Goal: Task Accomplishment & Management: Use online tool/utility

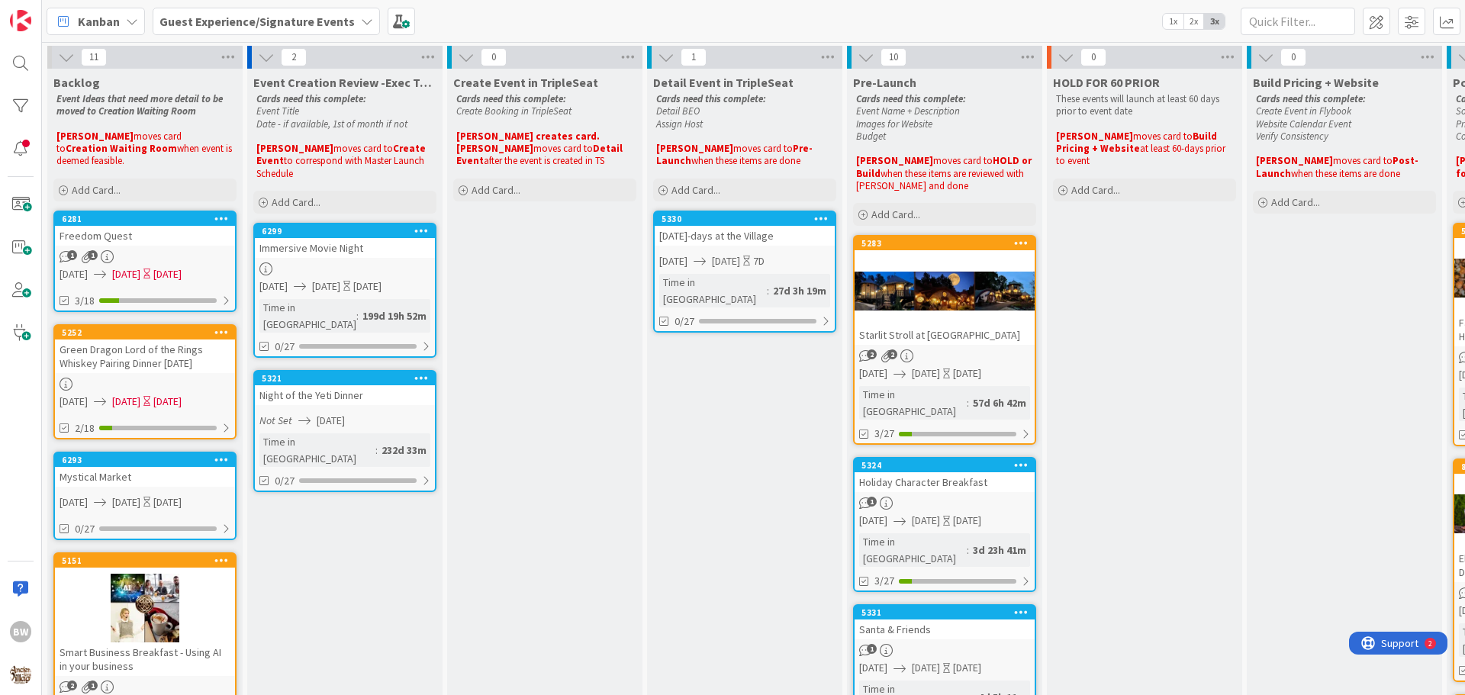
scroll to position [10931, 598]
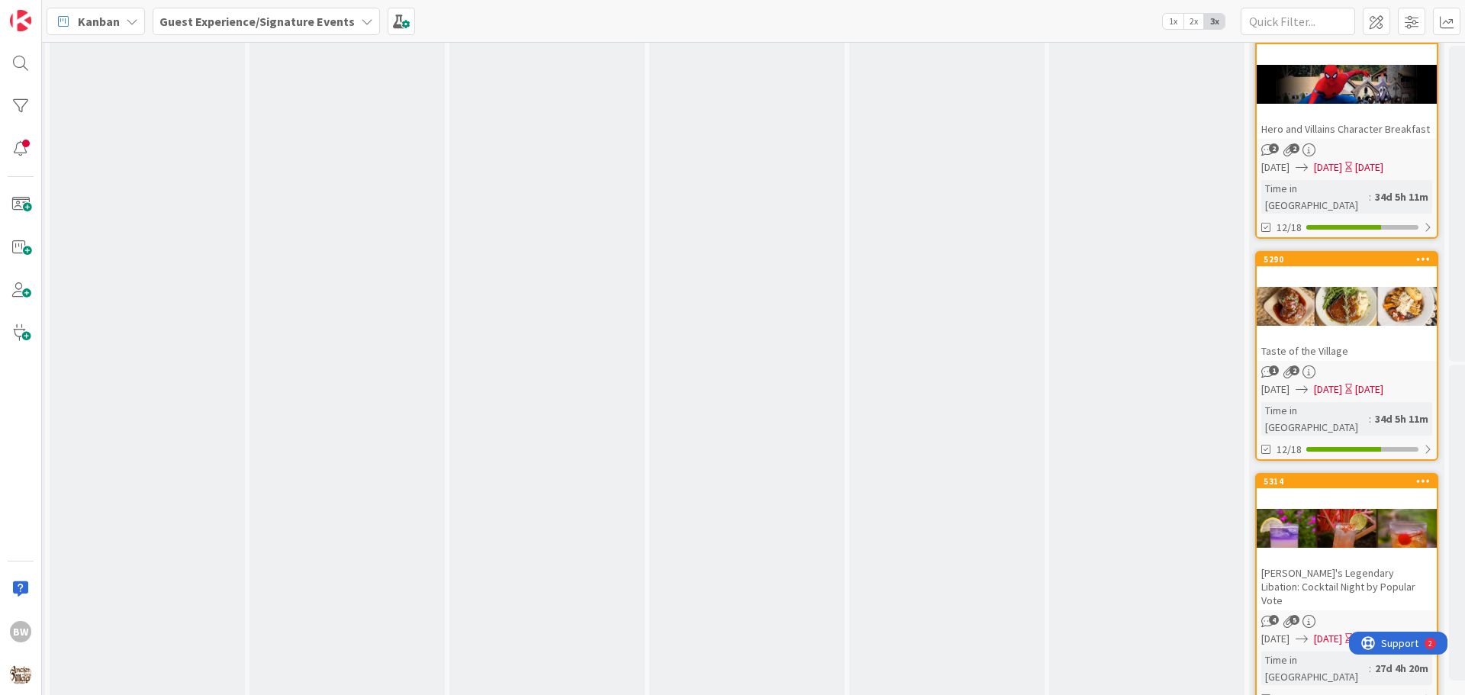
click at [346, 17] on div "Guest Experience/Signature Events" at bounding box center [266, 21] width 227 height 27
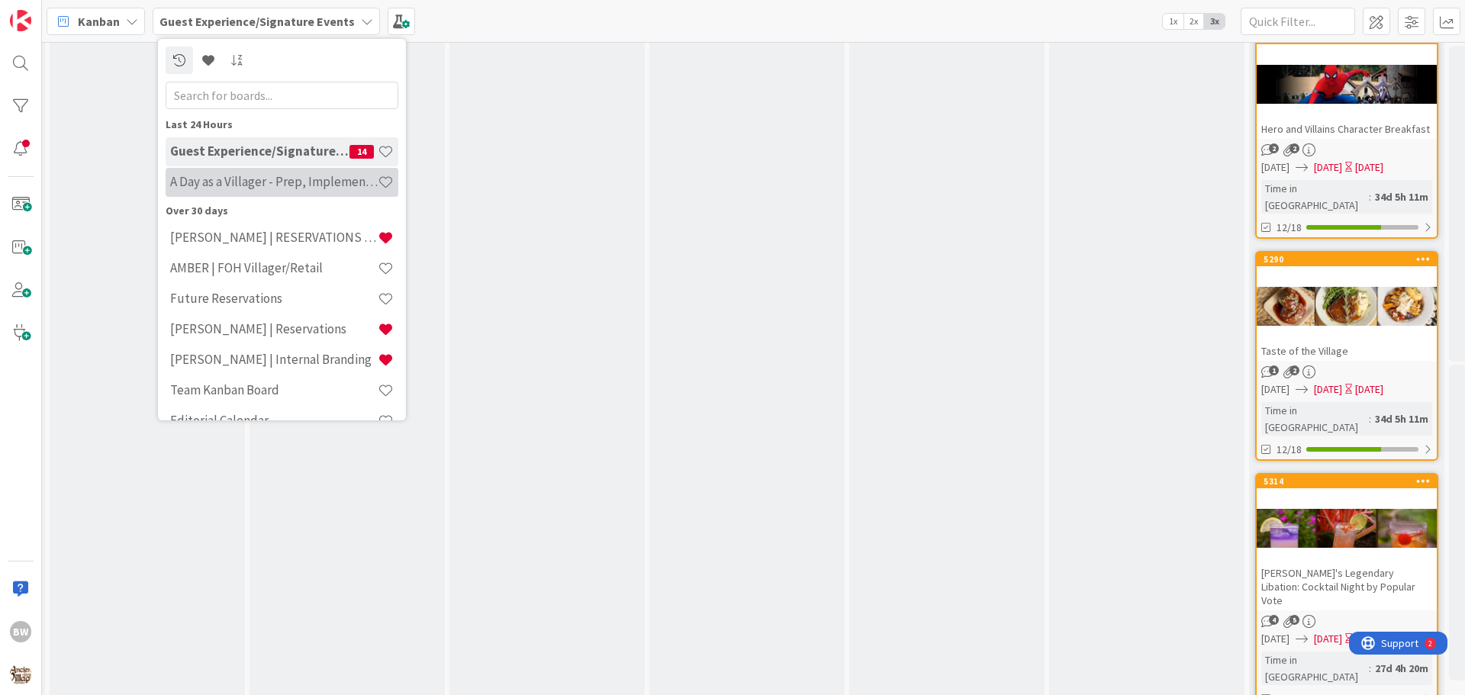
click at [208, 182] on h4 "A Day as a Villager - Prep, Implement and Execute" at bounding box center [274, 181] width 208 height 15
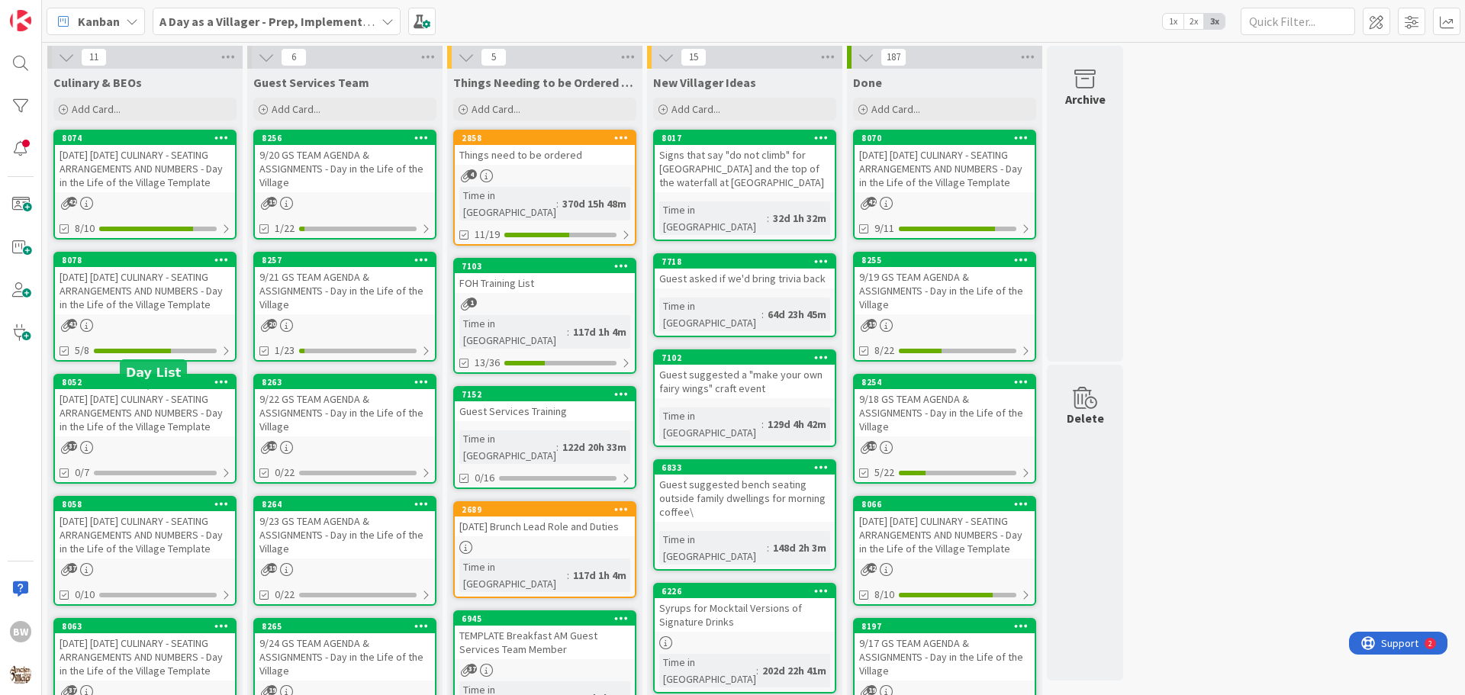
click at [118, 388] on div "8052" at bounding box center [148, 382] width 173 height 11
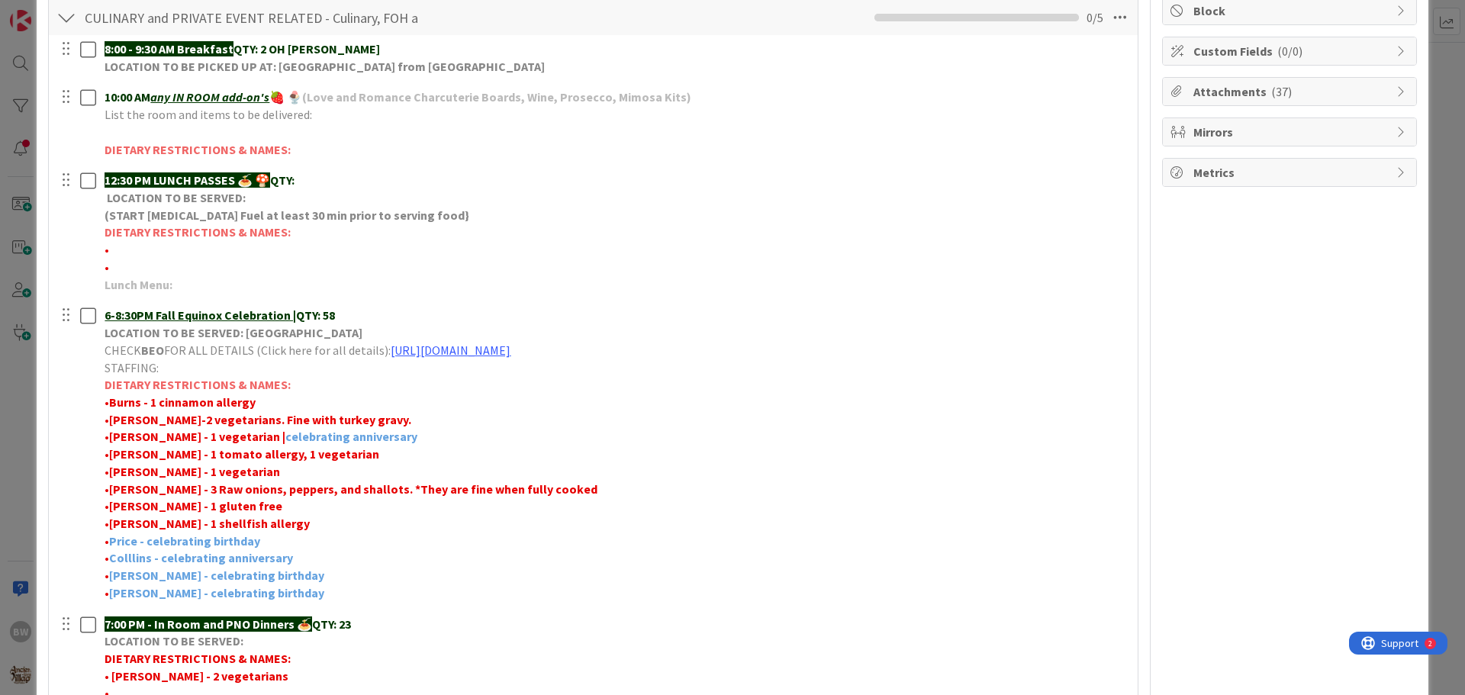
scroll to position [305, 0]
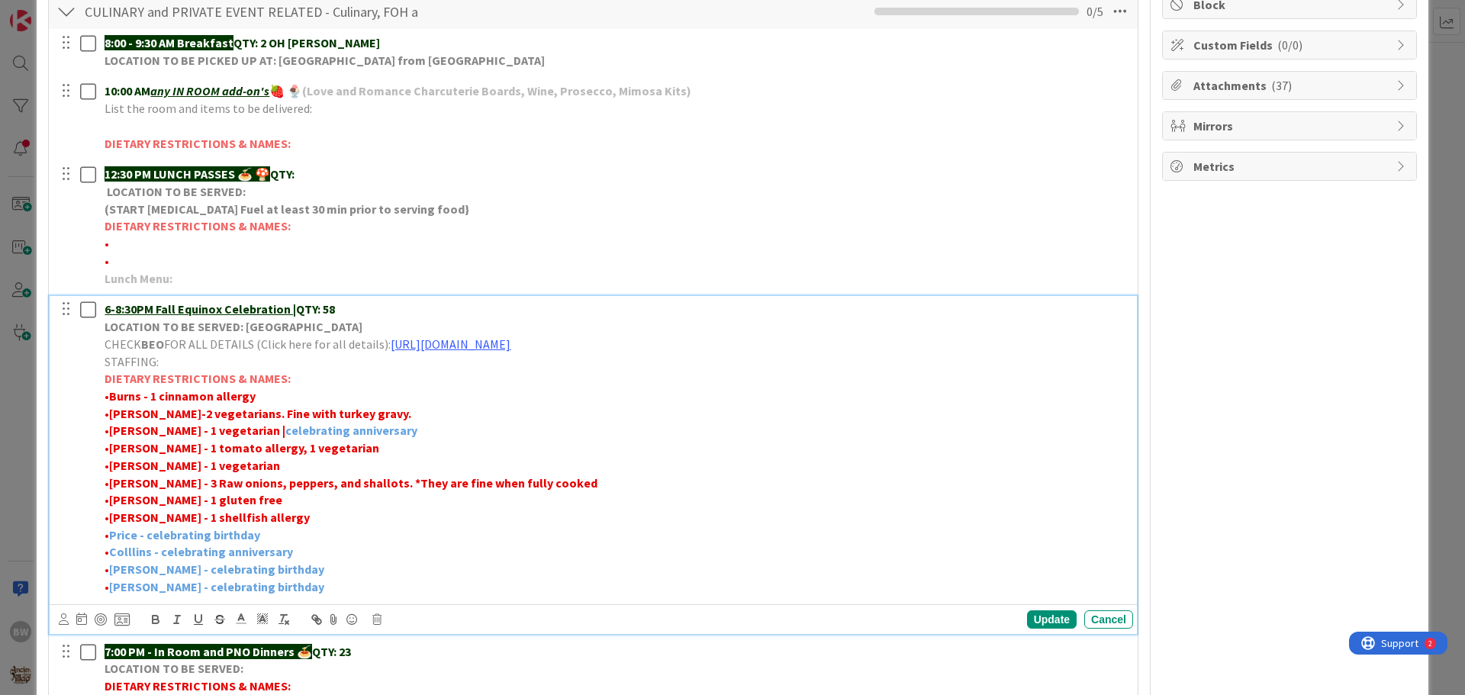
drag, startPoint x: 336, startPoint y: 311, endPoint x: 324, endPoint y: 310, distance: 12.2
click at [324, 310] on p "6-8:30PM Fall Equinox Celebration | QTY: 58" at bounding box center [616, 310] width 1023 height 18
click at [1030, 617] on div "Update" at bounding box center [1052, 620] width 50 height 18
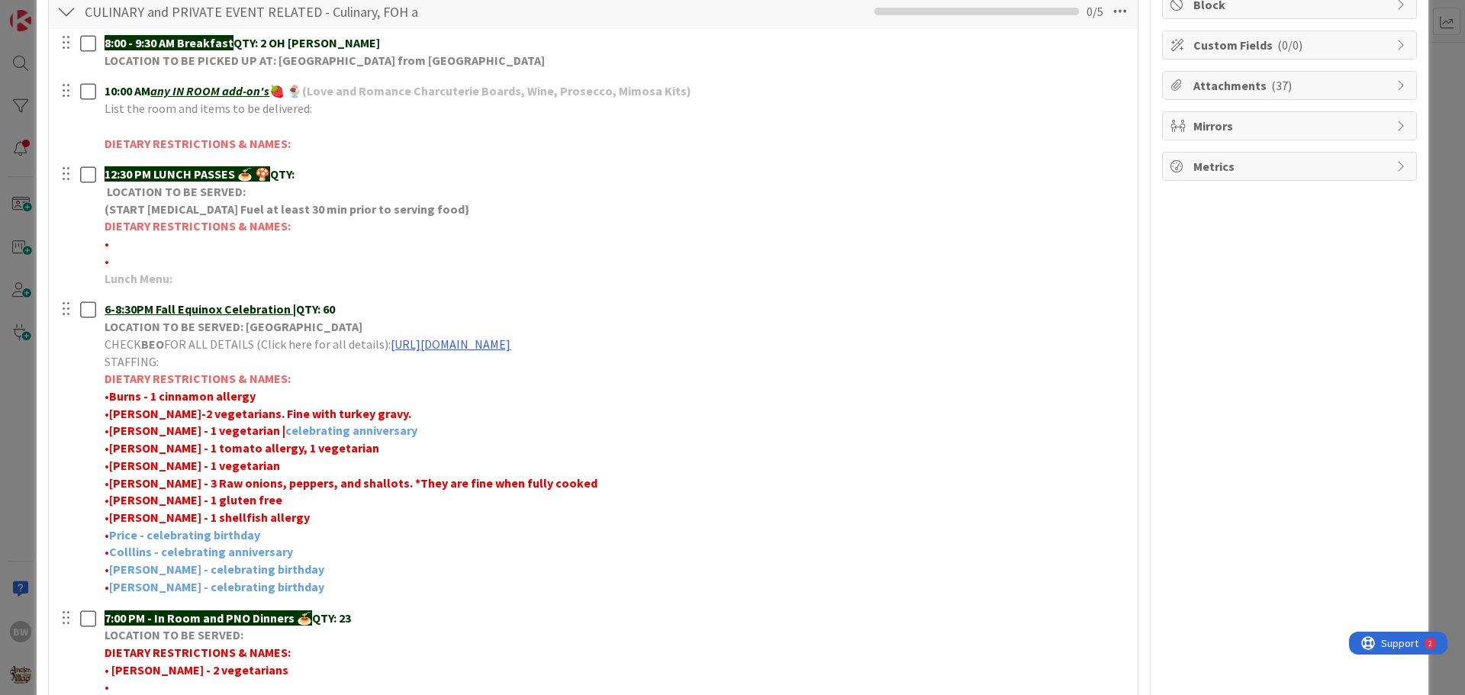
scroll to position [611, 0]
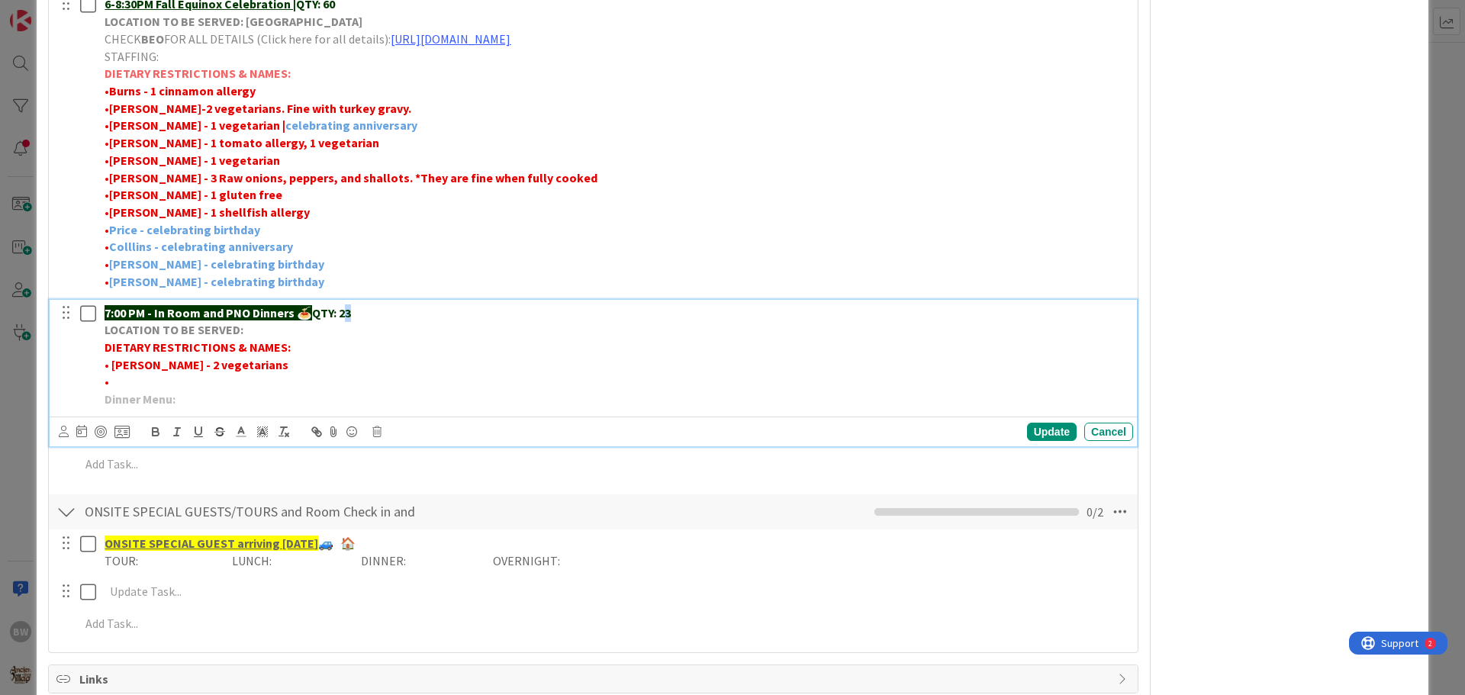
drag, startPoint x: 356, startPoint y: 309, endPoint x: 348, endPoint y: 311, distance: 7.8
click at [348, 311] on p "7:00 PM - In Room and PNO Dinners 🍝 QTY: 23" at bounding box center [616, 314] width 1023 height 18
click at [1035, 428] on div "Update" at bounding box center [1052, 432] width 50 height 18
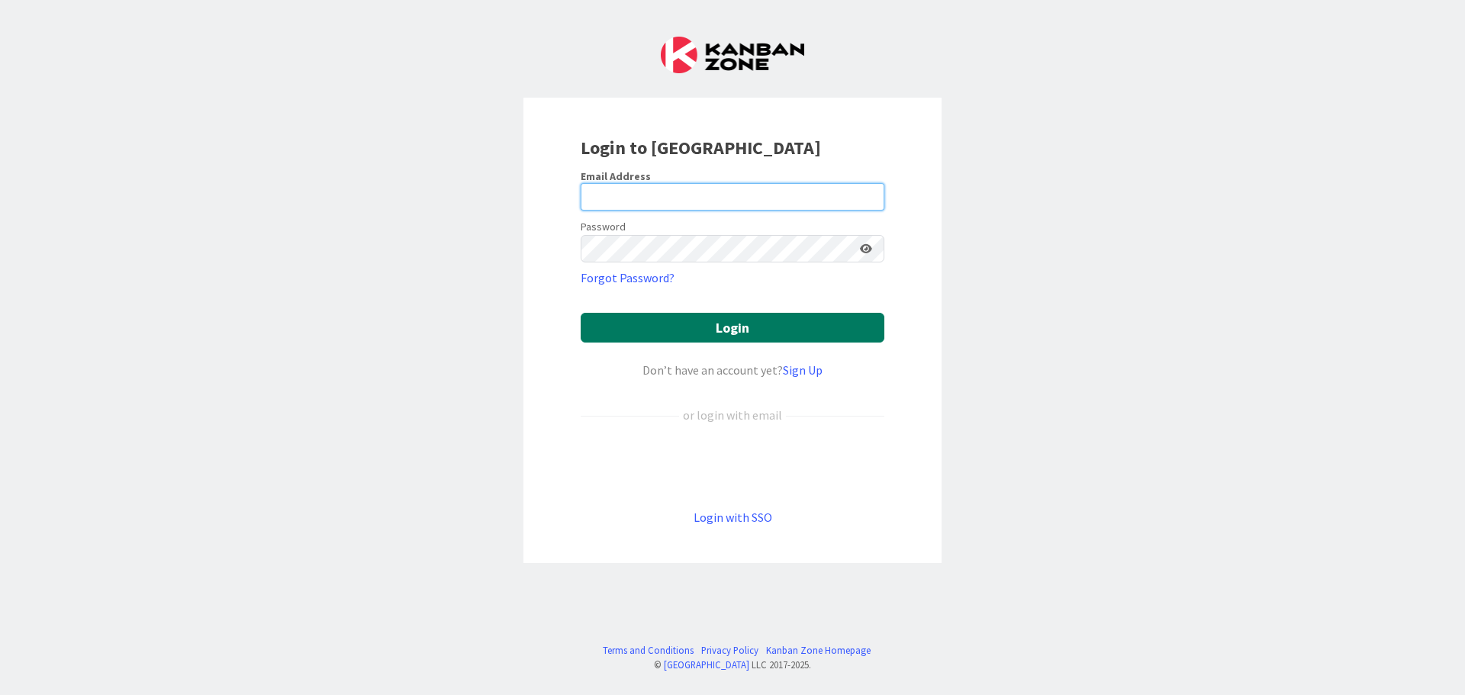
type input "[EMAIL_ADDRESS][DOMAIN_NAME]"
click at [723, 323] on button "Login" at bounding box center [733, 328] width 304 height 30
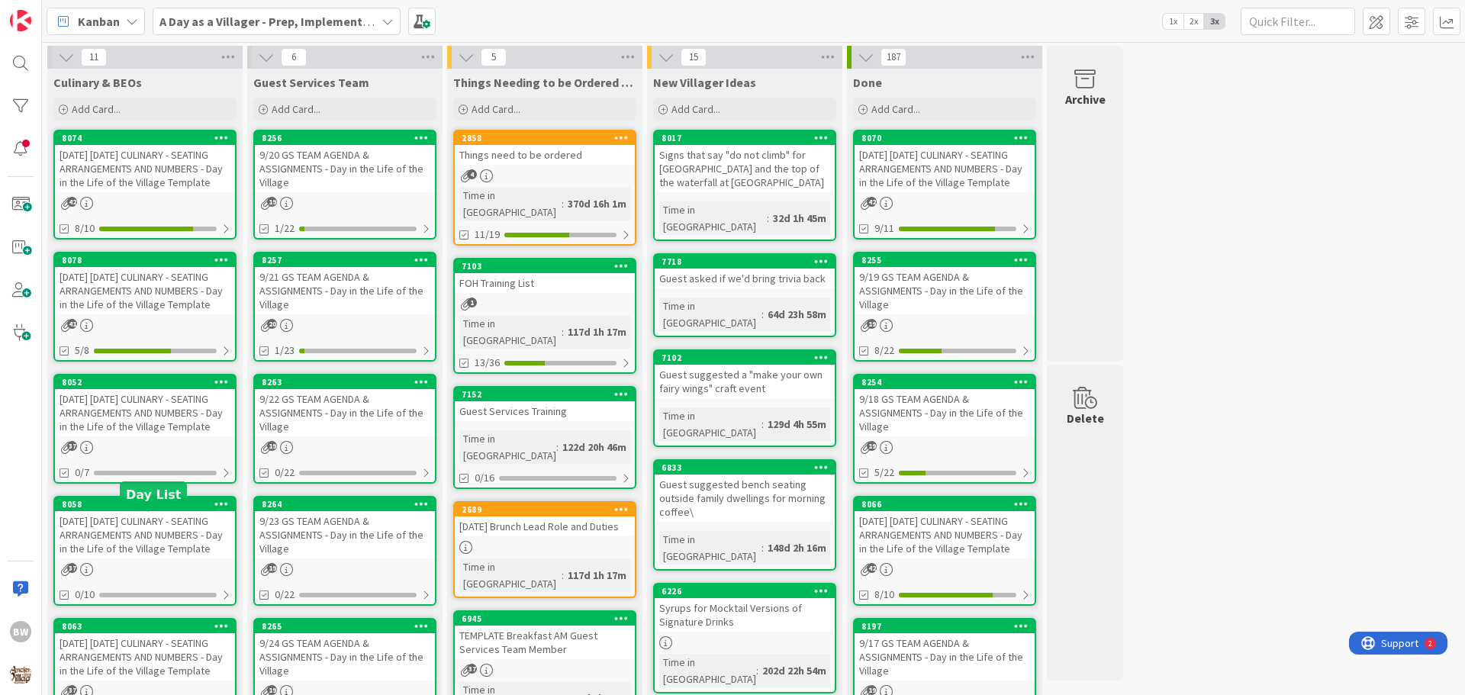
click at [131, 510] on div "8058" at bounding box center [148, 504] width 173 height 11
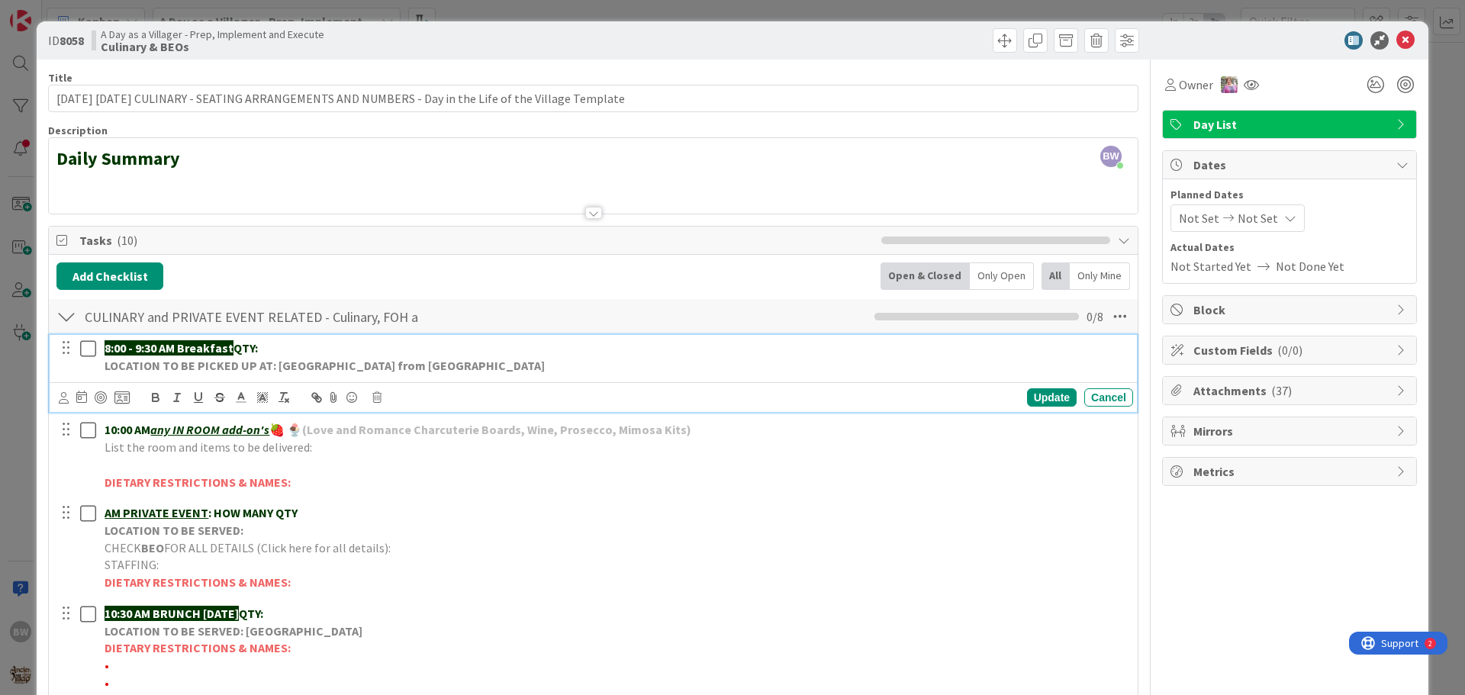
click at [295, 337] on div "8:00 - 9:30 AM Breakfast QTY: LOCATION TO BE PICKED UP AT: WILLOWS LANDING FRID…" at bounding box center [615, 357] width 1035 height 44
click at [1034, 397] on div "Update" at bounding box center [1052, 397] width 50 height 18
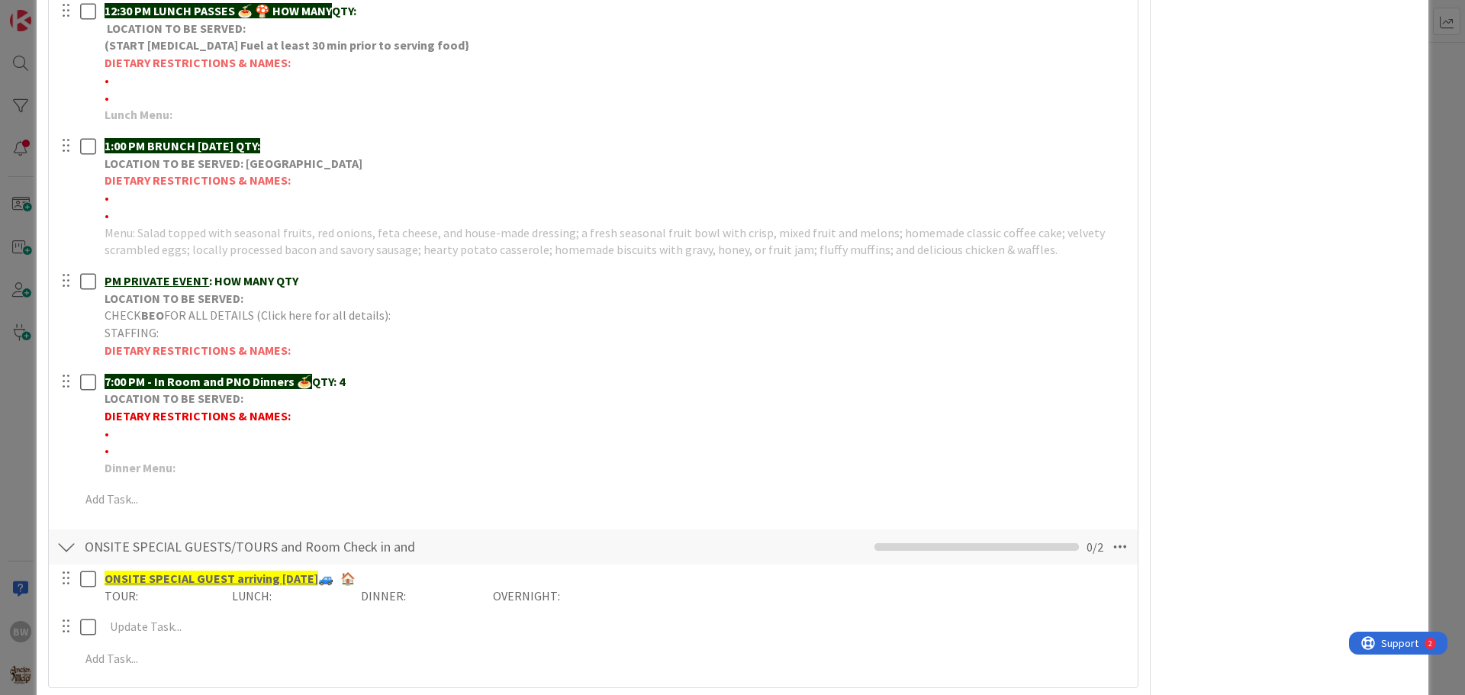
scroll to position [709, 0]
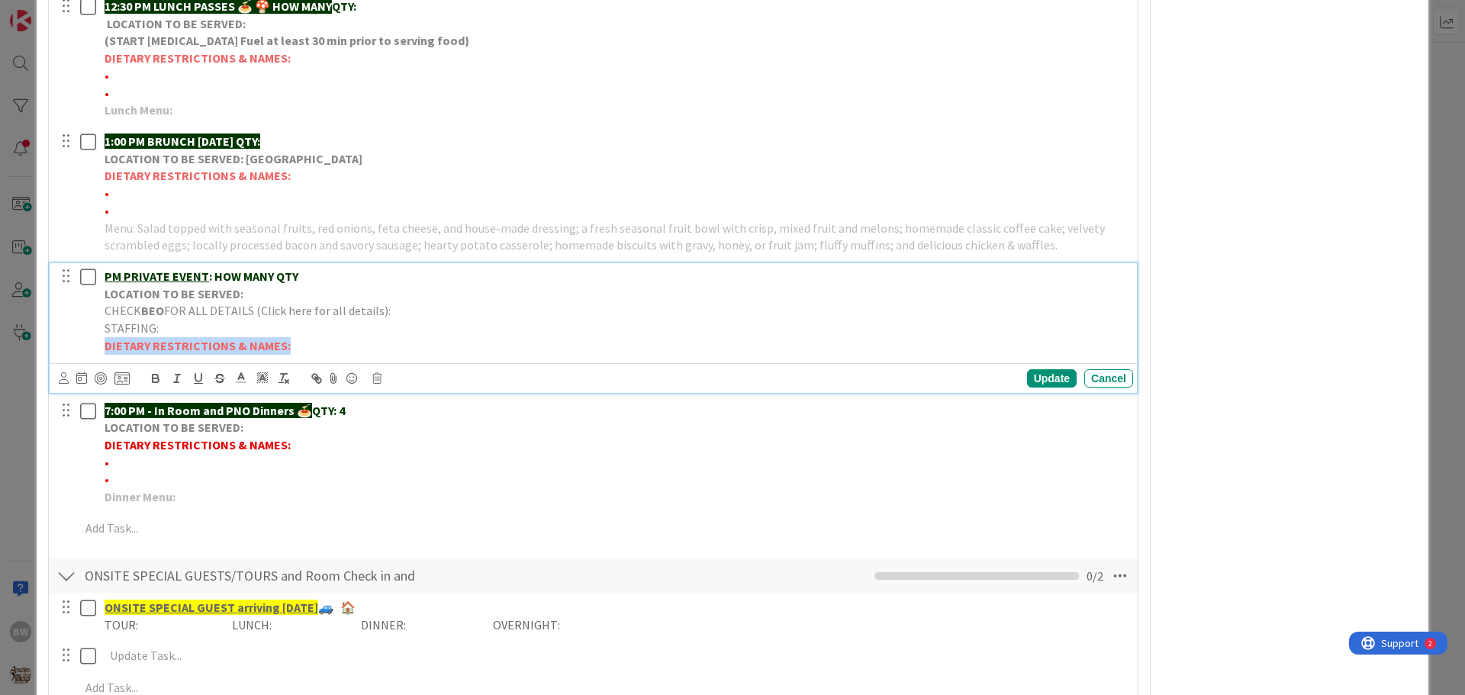
drag, startPoint x: 286, startPoint y: 343, endPoint x: 101, endPoint y: 356, distance: 185.9
click at [101, 356] on div "PM PRIVATE EVENT : HOW MANY QTY LOCATION TO BE SERVED: CHECK BEO FOR ALL DETAIL…" at bounding box center [615, 311] width 1035 height 96
copy strong "DIETARY RESTRICTIONS & NAMES:"
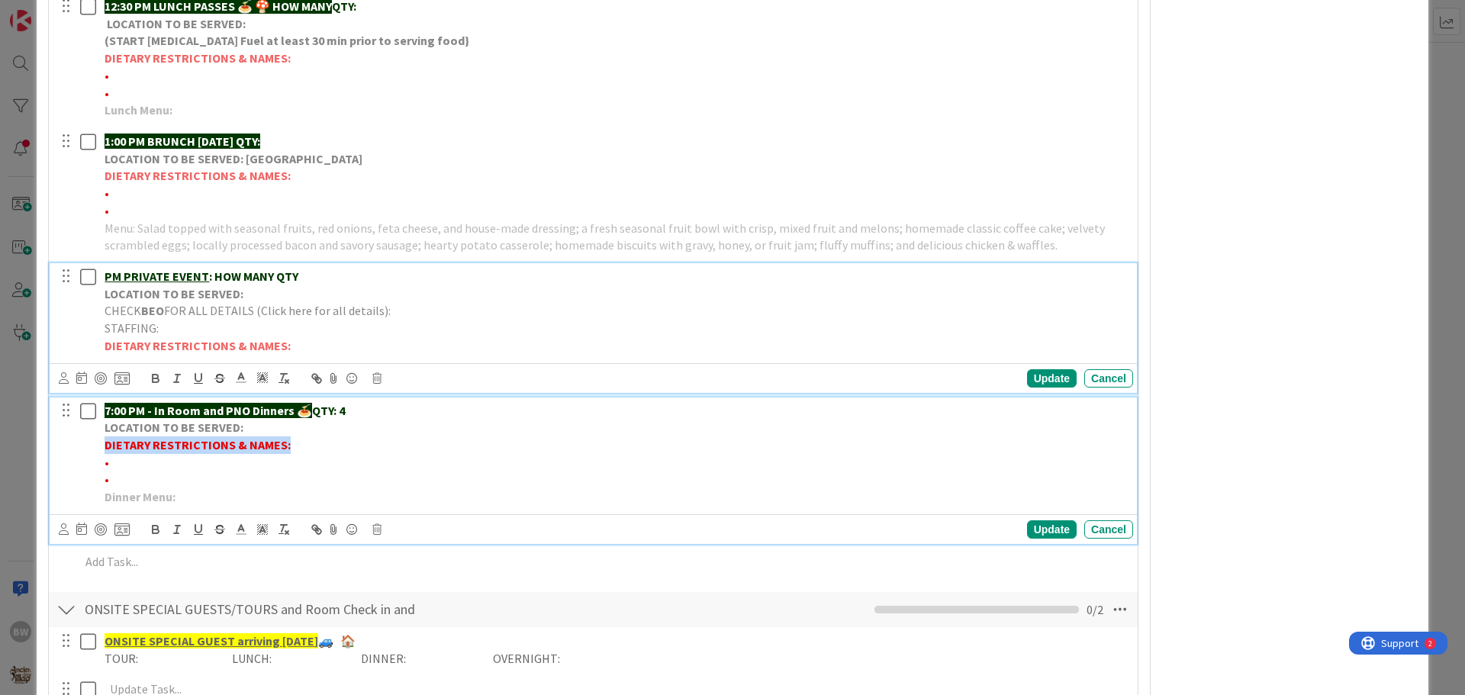
drag, startPoint x: 303, startPoint y: 447, endPoint x: 107, endPoint y: 440, distance: 196.3
click at [107, 440] on p "DIETARY RESTRICTIONS & NAMES:" at bounding box center [616, 446] width 1023 height 18
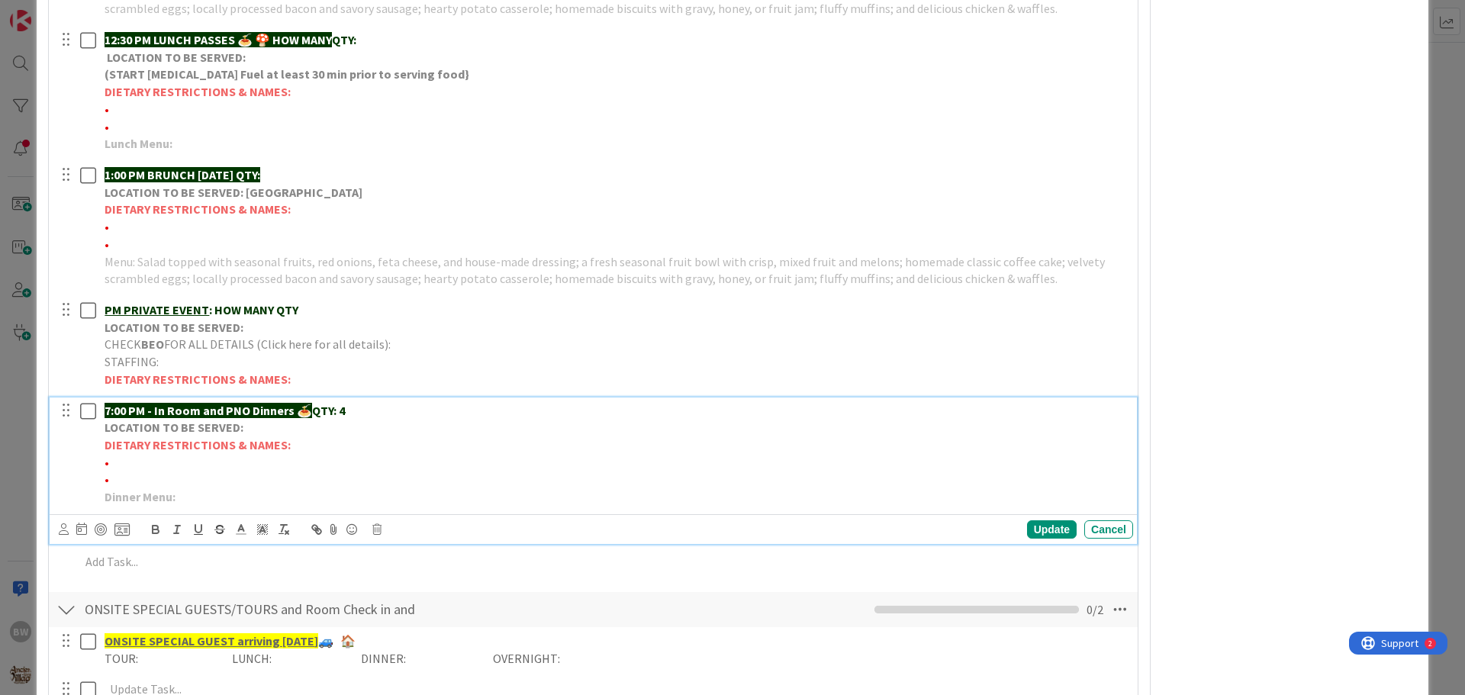
click at [116, 462] on p "•" at bounding box center [616, 463] width 1023 height 18
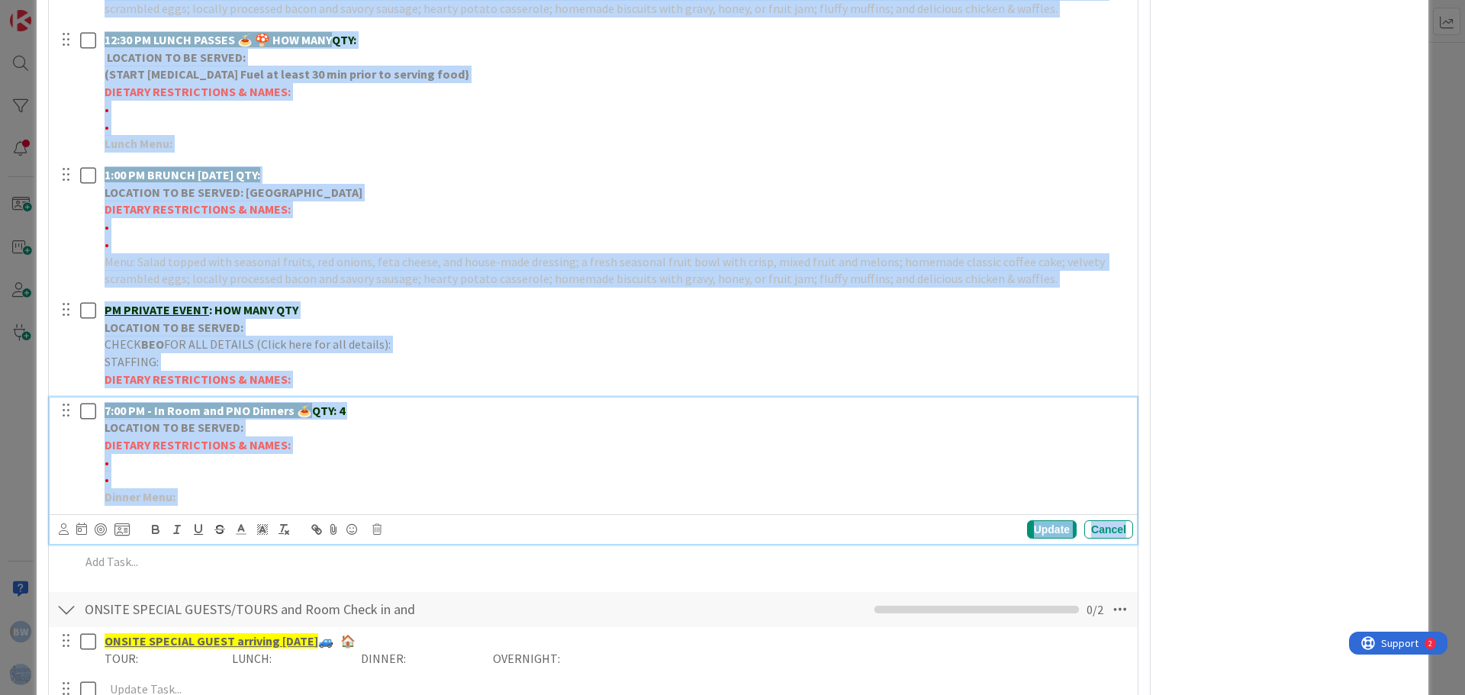
drag, startPoint x: 8, startPoint y: 575, endPoint x: -56, endPoint y: 208, distance: 372.5
click at [0, 208] on html "BW Kanban A Day as a Villager - Prep, Implement and Execute 1x 2x 3x 11 Culinar…" at bounding box center [732, 347] width 1465 height 695
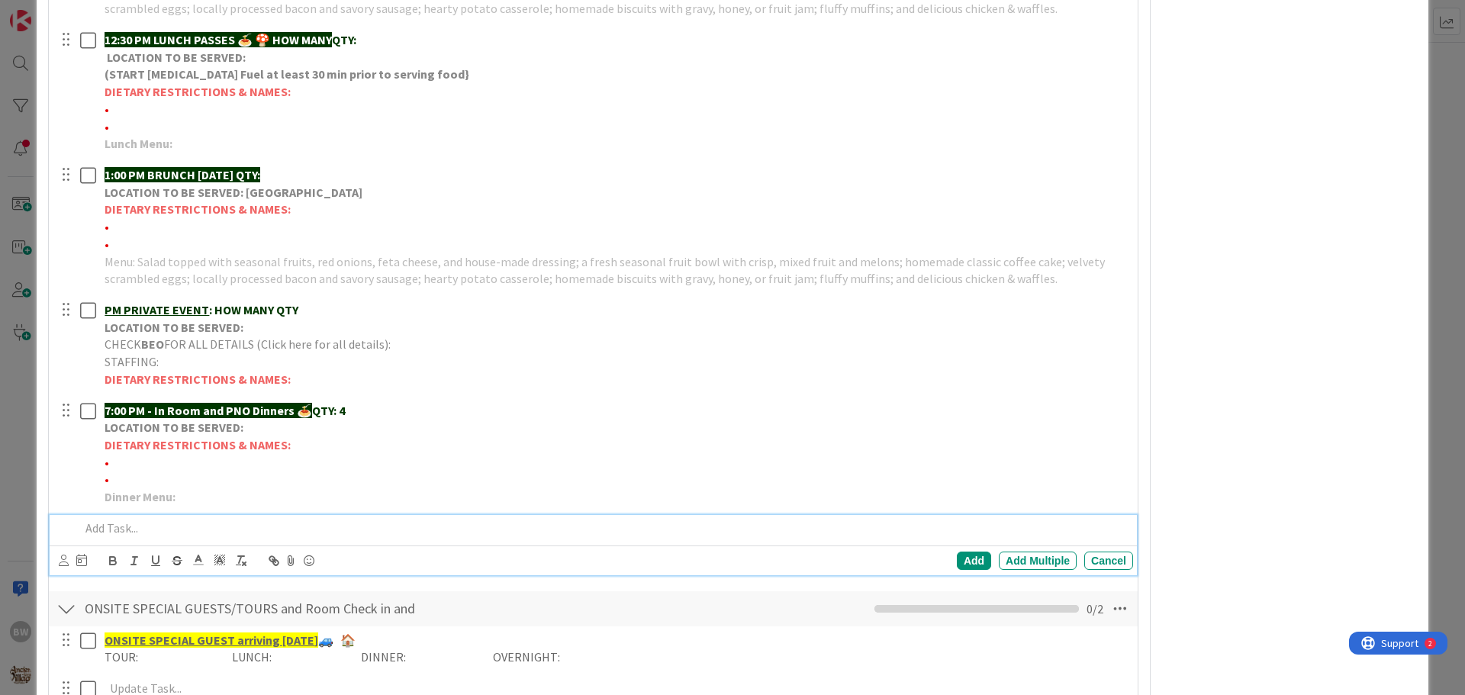
click at [243, 515] on div at bounding box center [603, 528] width 1059 height 27
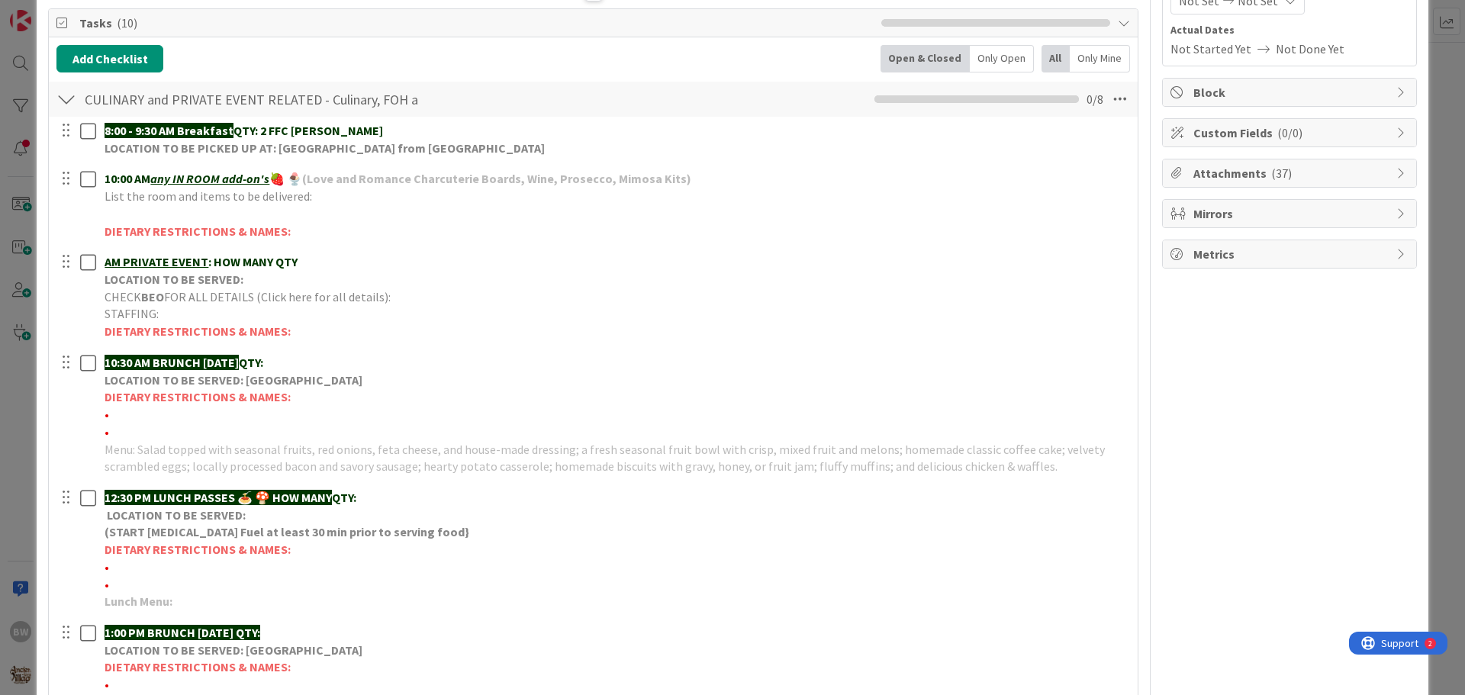
scroll to position [0, 0]
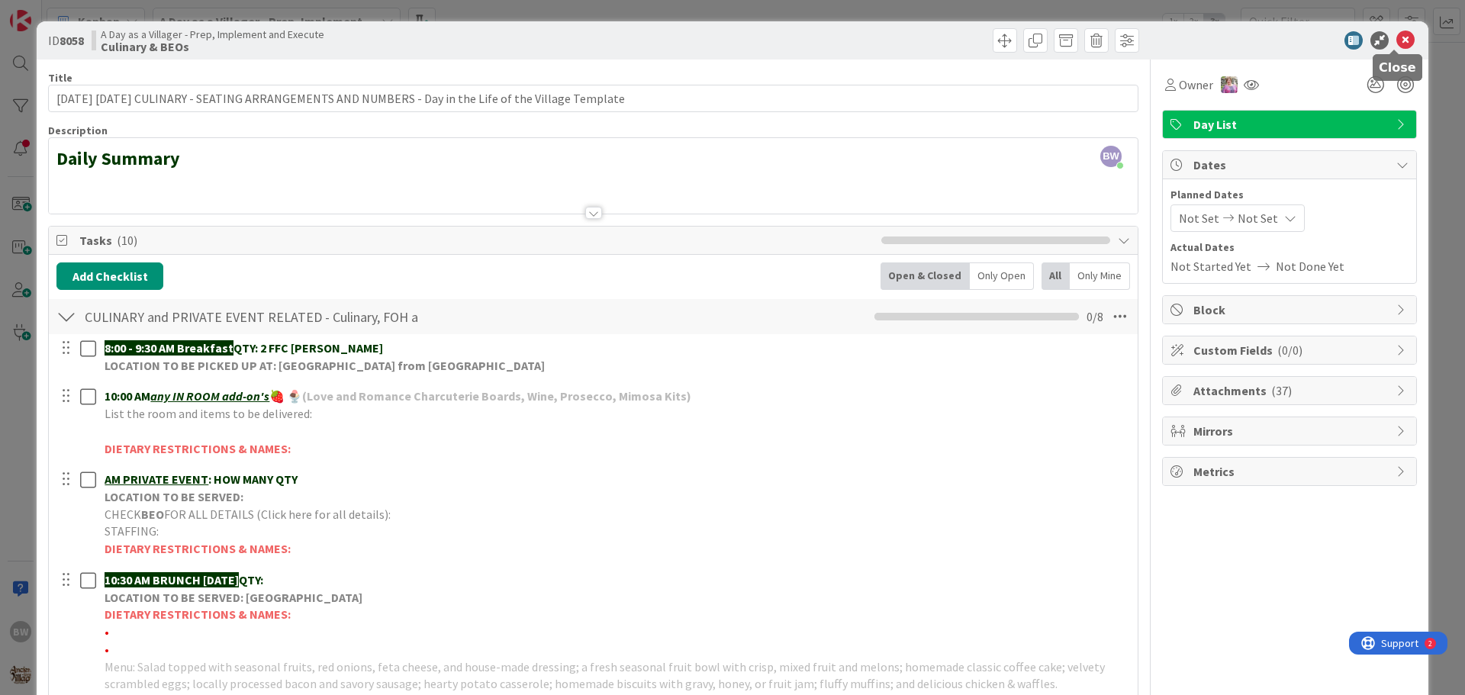
click at [1397, 40] on icon at bounding box center [1406, 40] width 18 height 18
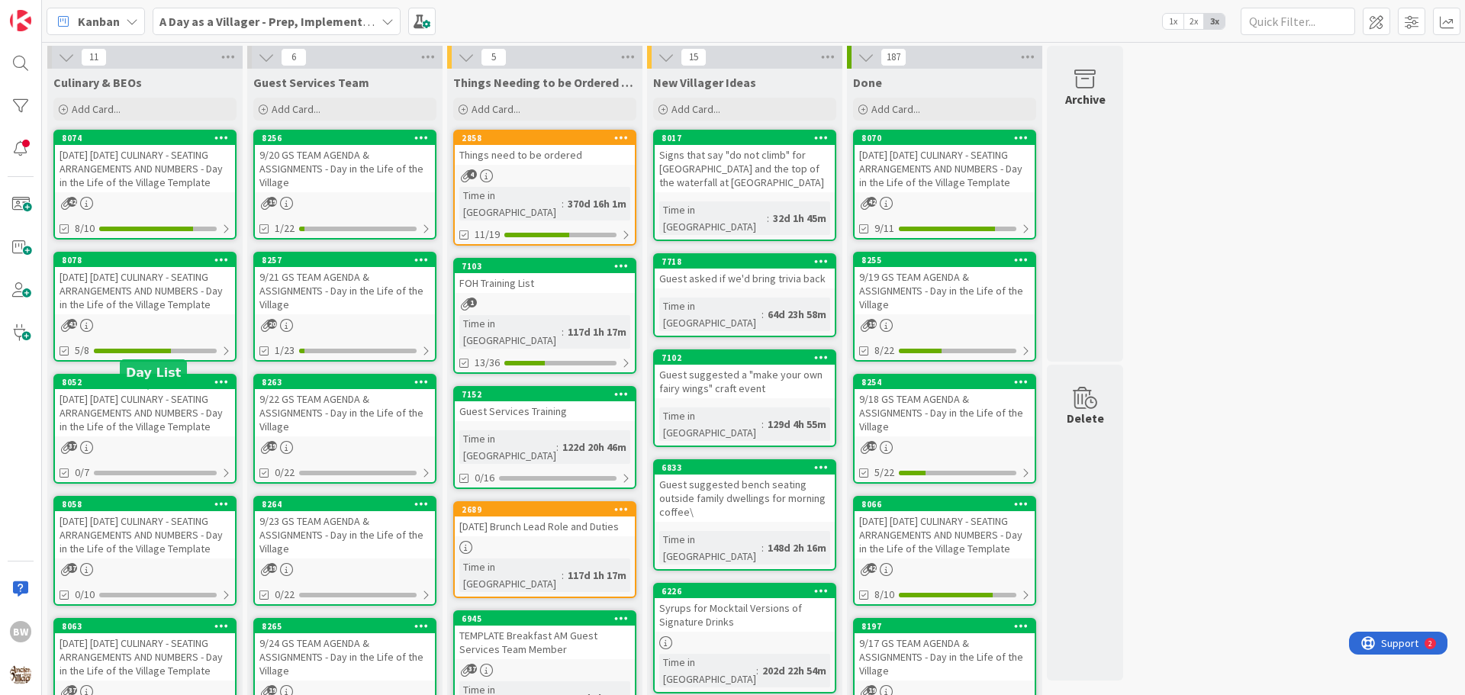
click at [153, 388] on div "8052" at bounding box center [148, 382] width 173 height 11
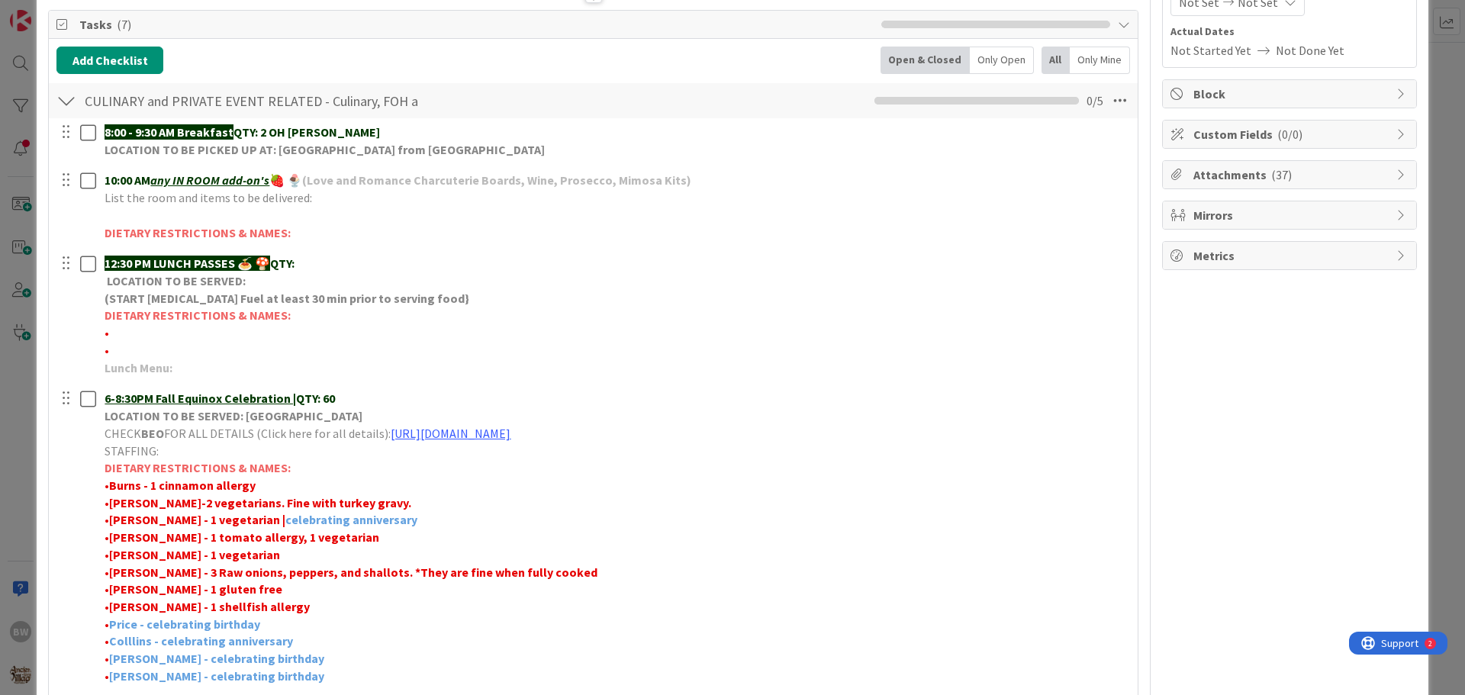
scroll to position [458, 0]
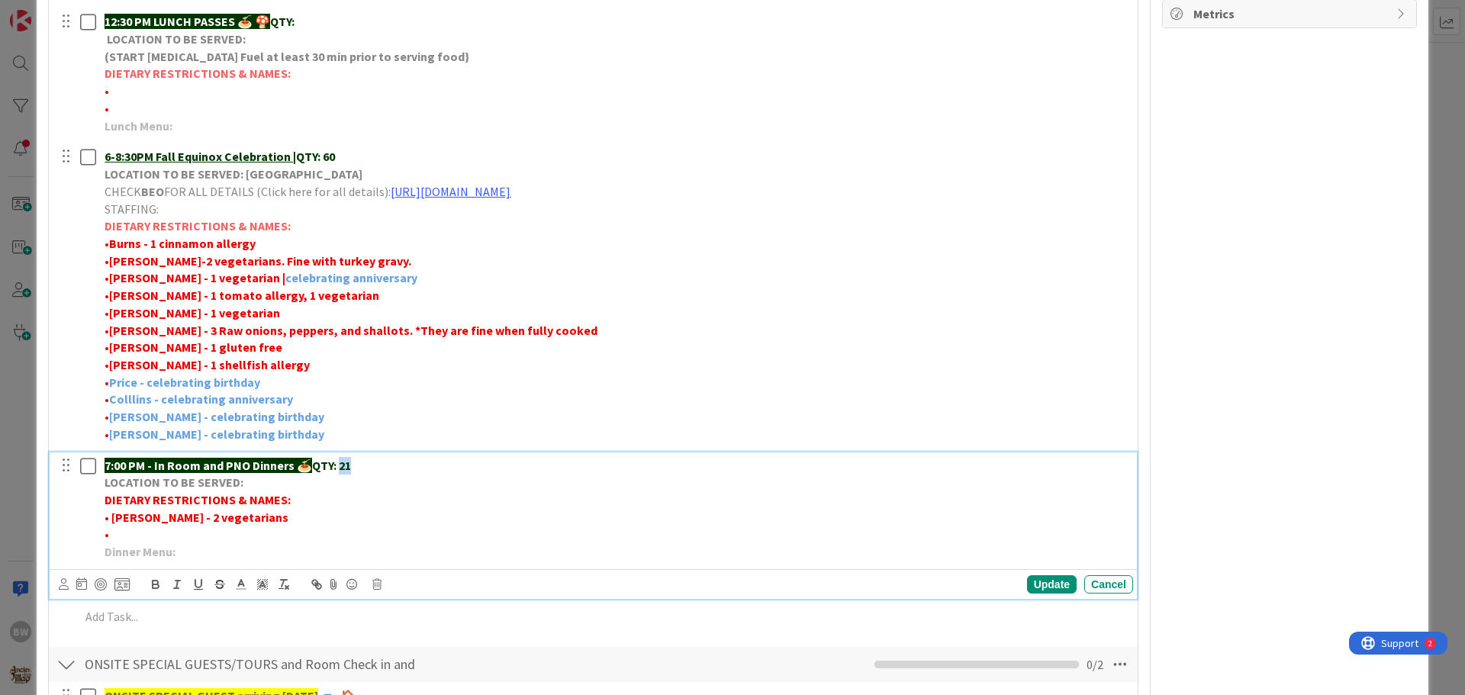
drag, startPoint x: 354, startPoint y: 466, endPoint x: 334, endPoint y: 461, distance: 21.1
click at [343, 462] on strong "QTY: 21" at bounding box center [331, 465] width 39 height 15
drag, startPoint x: 230, startPoint y: 521, endPoint x: 114, endPoint y: 522, distance: 116.0
click at [114, 522] on strong "• [PERSON_NAME] - 2 vegetarians" at bounding box center [197, 517] width 184 height 15
click at [1040, 591] on div "Update" at bounding box center [1052, 584] width 50 height 18
